Goal: Task Accomplishment & Management: Use online tool/utility

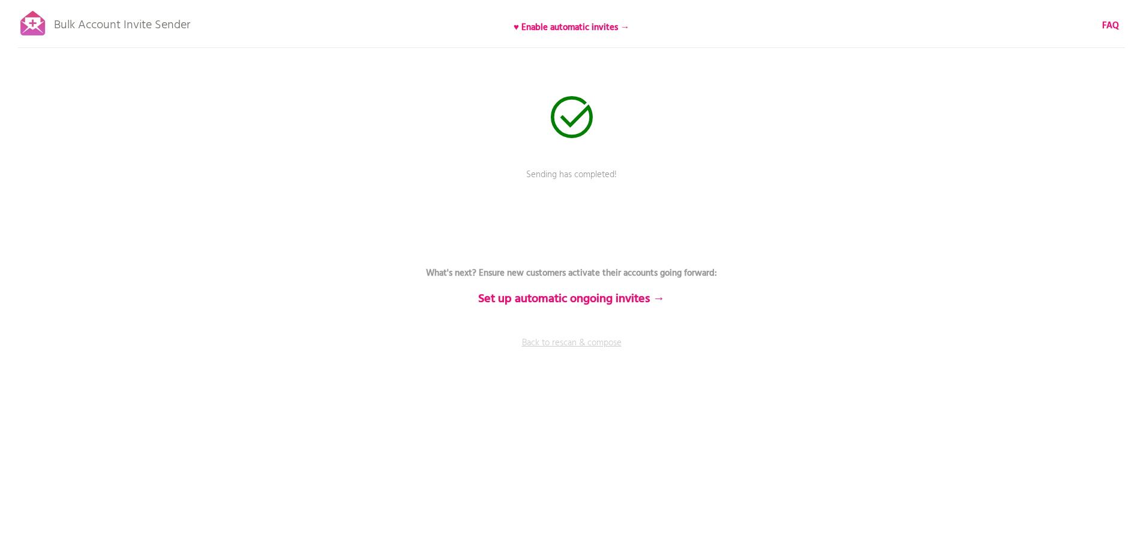
click at [564, 342] on link "Back to rescan & compose" at bounding box center [572, 351] width 360 height 30
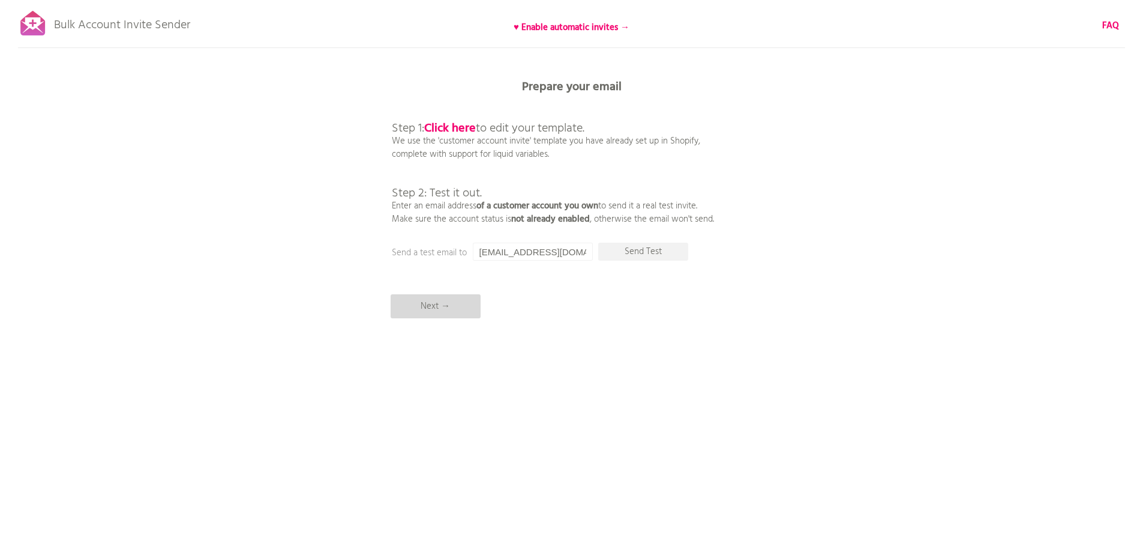
click at [454, 305] on p "Next →" at bounding box center [436, 306] width 90 height 24
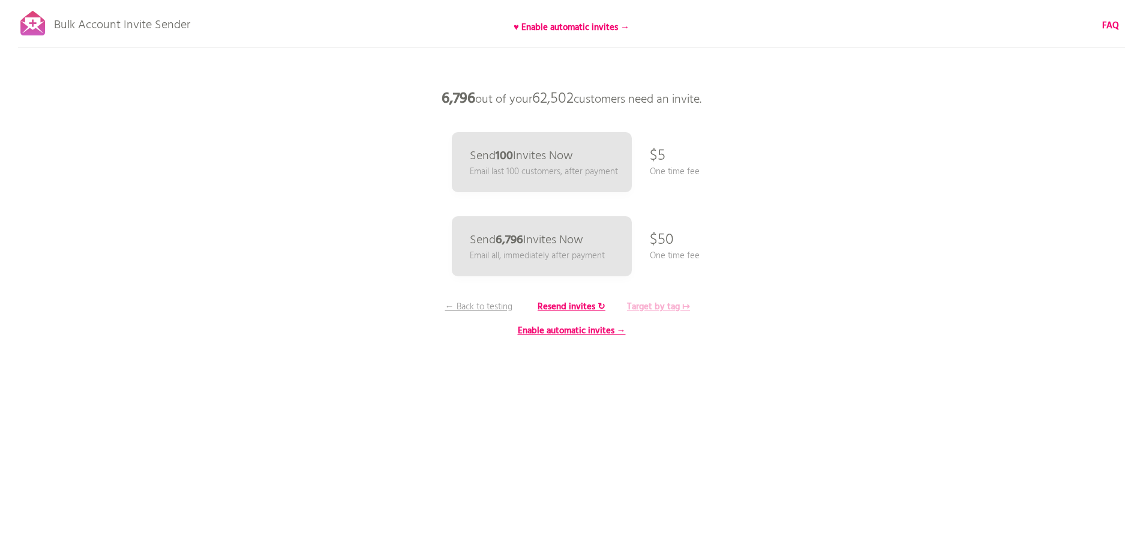
click at [654, 302] on b "Target by tag ↦" at bounding box center [658, 306] width 63 height 14
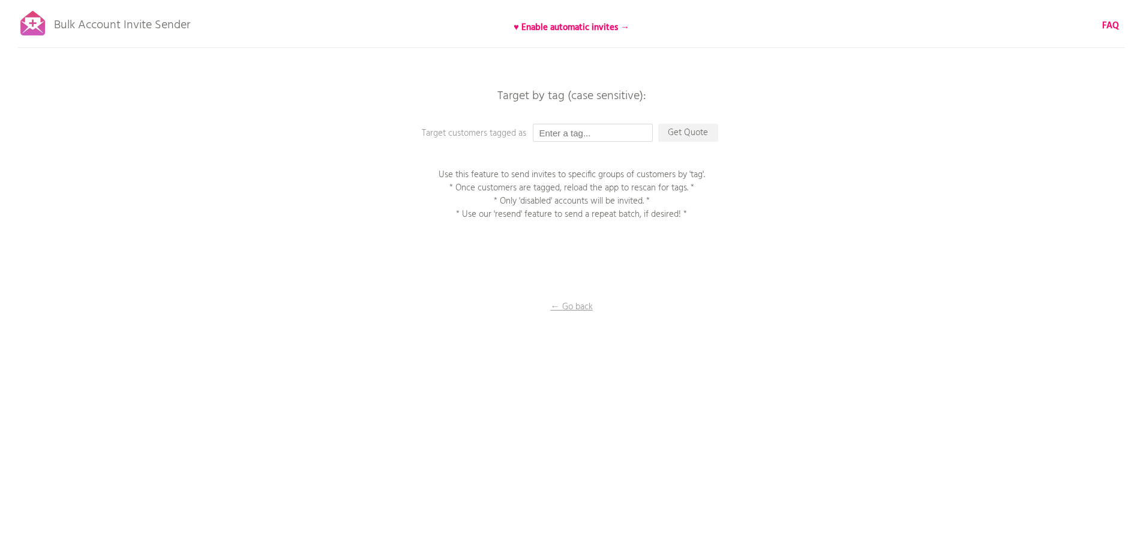
click at [551, 134] on input "text" at bounding box center [593, 133] width 120 height 18
type input "P1EE"
click at [697, 132] on p "Get Quote" at bounding box center [688, 133] width 60 height 18
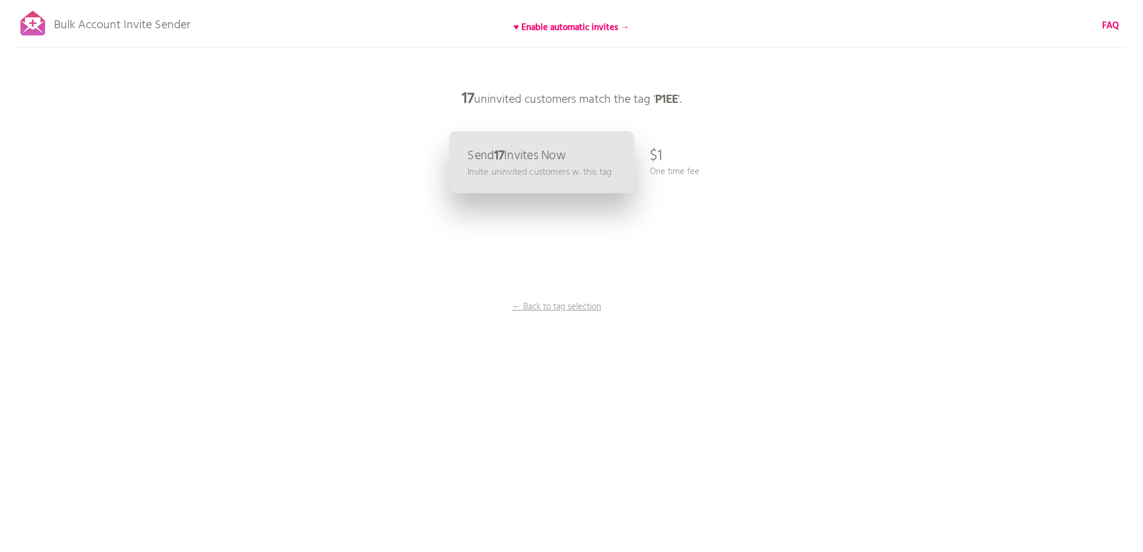
click at [550, 171] on p "Invite uninvited customers w. this tag" at bounding box center [540, 172] width 144 height 14
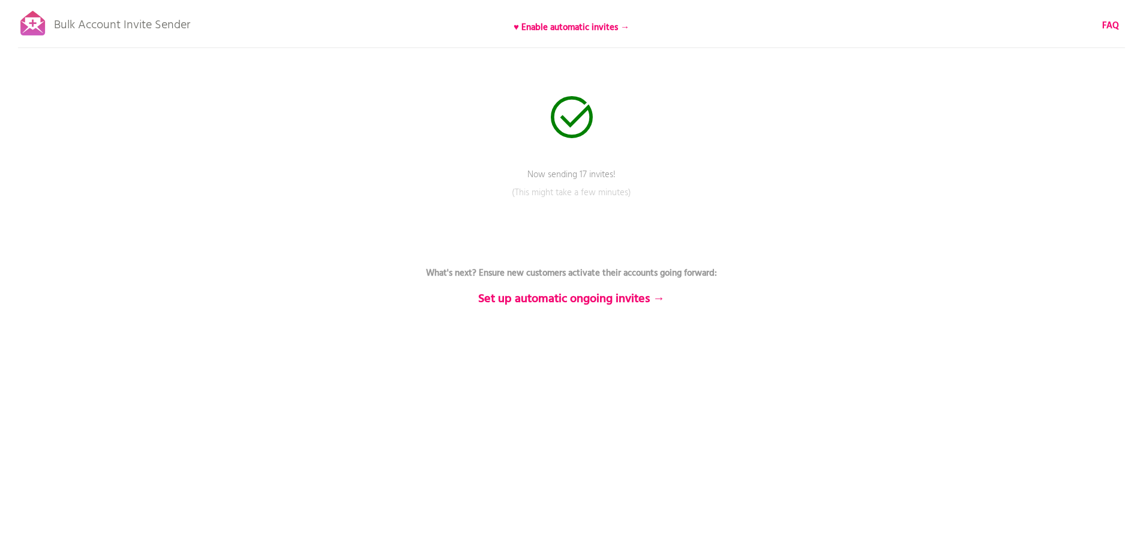
click at [690, 404] on div "Bulk Account Invite Sender ♥ Enable automatic invites → FAQ Now sending 17 invi…" at bounding box center [571, 210] width 1143 height 420
